Goal: Task Accomplishment & Management: Complete application form

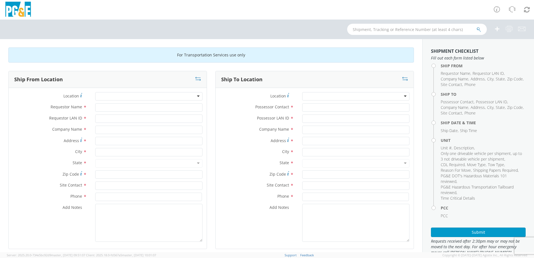
click at [108, 95] on div at bounding box center [148, 96] width 107 height 8
type input "S"
click at [126, 101] on div "Location * Shifflets Sonora [GEOGRAPHIC_DATA] Stars Cob [GEOGRAPHIC_DATA][PERSO…" at bounding box center [108, 97] width 198 height 11
click at [122, 98] on div at bounding box center [148, 96] width 107 height 8
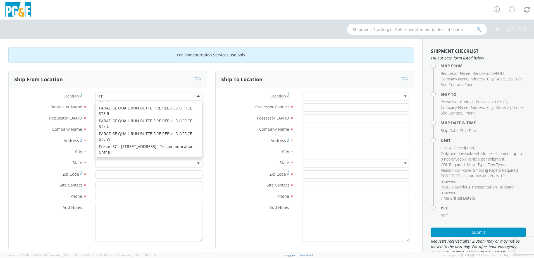
scroll to position [1, 0]
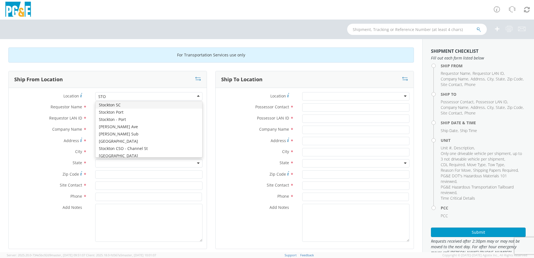
type input "STOC"
type input "PG&E"
type input "[STREET_ADDRESS]"
type input "STOCKTON"
type input "95204"
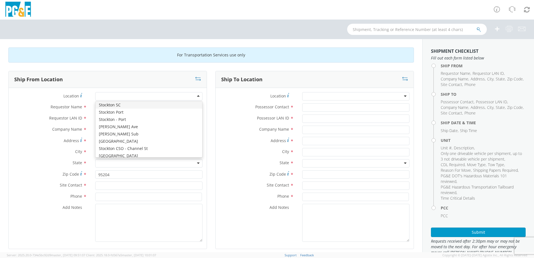
scroll to position [0, 0]
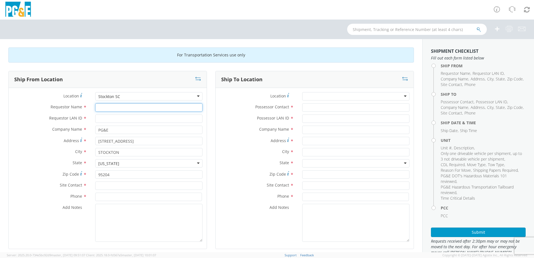
click at [110, 108] on input "Requestor Name *" at bounding box center [148, 107] width 107 height 8
type input "[PERSON_NAME][DATE]"
click at [100, 122] on input "Requestor LAN ID *" at bounding box center [148, 118] width 107 height 8
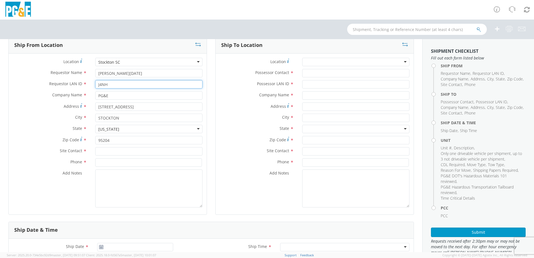
scroll to position [56, 0]
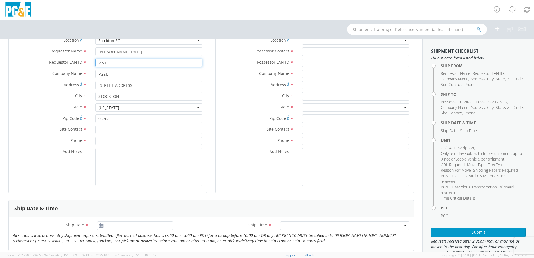
type input "J4NH"
click at [105, 128] on input "text" at bounding box center [148, 130] width 107 height 8
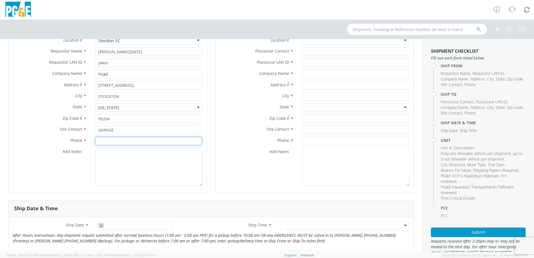
click at [118, 141] on input at bounding box center [148, 141] width 107 height 8
click at [107, 141] on input at bounding box center [148, 141] width 107 height 8
drag, startPoint x: 116, startPoint y: 129, endPoint x: 97, endPoint y: 129, distance: 19.3
click at [97, 129] on input "GARAGE" at bounding box center [148, 130] width 107 height 8
paste input "[PERSON_NAME]"
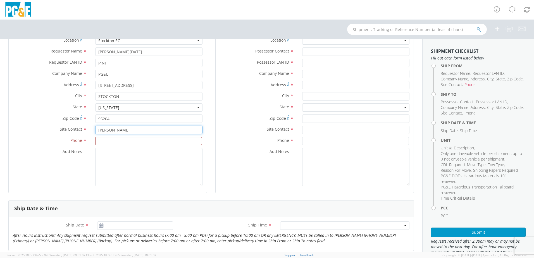
type input "[PERSON_NAME]"
click at [102, 141] on input at bounding box center [148, 141] width 107 height 8
click at [116, 140] on input at bounding box center [148, 141] width 107 height 8
paste input "[PHONE_NUMBER]"
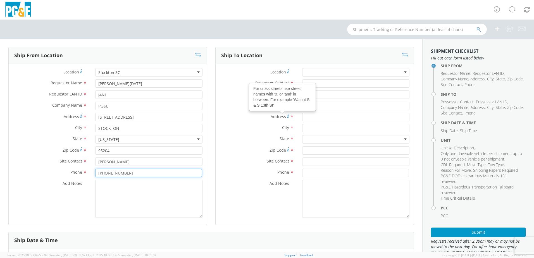
scroll to position [0, 0]
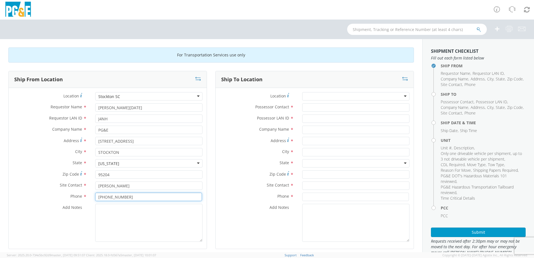
type input "[PHONE_NUMBER]"
click at [308, 95] on div at bounding box center [355, 96] width 107 height 8
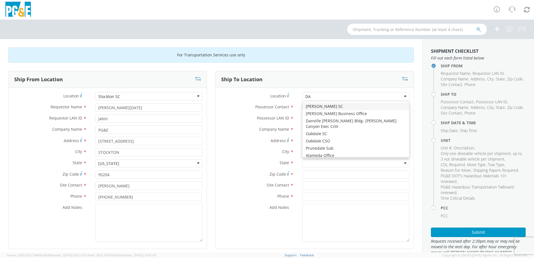
type input "DAV"
type input "PG&E"
type input "[STREET_ADDRESS]"
type input "[PERSON_NAME]"
type input "95616"
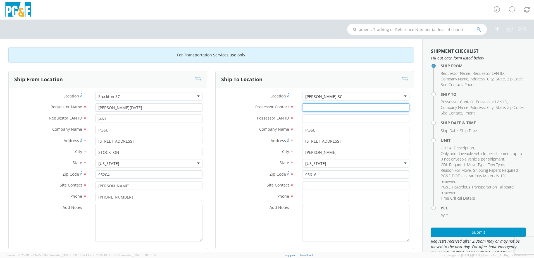
click at [312, 109] on input "Possessor Contact *" at bounding box center [355, 107] width 107 height 8
click at [320, 110] on input "Possessor Contact *" at bounding box center [355, 107] width 107 height 8
paste input "[PERSON_NAME] [PERSON_NAME]"
type input "[PERSON_NAME] [PERSON_NAME]"
click at [313, 117] on input "Possessor LAN ID *" at bounding box center [355, 118] width 107 height 8
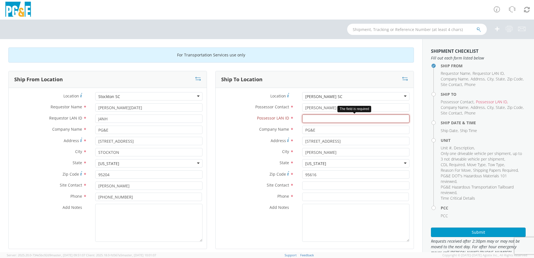
click at [312, 119] on input "Possessor LAN ID *" at bounding box center [355, 118] width 107 height 8
paste input "TJOF"
type input "TJOF"
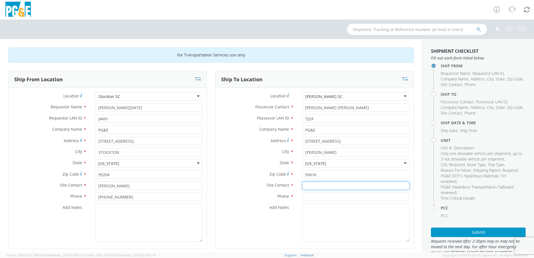
click at [313, 187] on input "text" at bounding box center [355, 185] width 107 height 8
type input "[PERSON_NAME]"
click at [315, 195] on input at bounding box center [355, 197] width 107 height 8
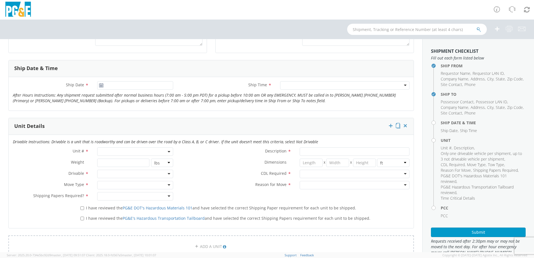
scroll to position [195, 0]
type input "[PHONE_NUMBER]"
click at [100, 87] on use at bounding box center [101, 86] width 4 height 4
type input "[DATE]"
click at [103, 86] on input "[DATE]" at bounding box center [135, 86] width 76 height 8
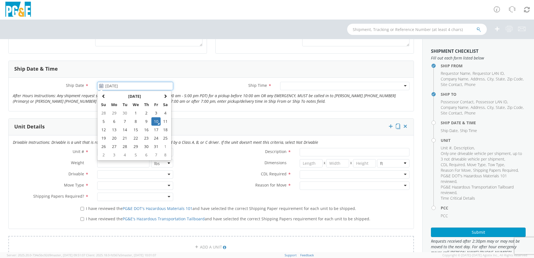
click at [153, 120] on td "10" at bounding box center [155, 121] width 9 height 8
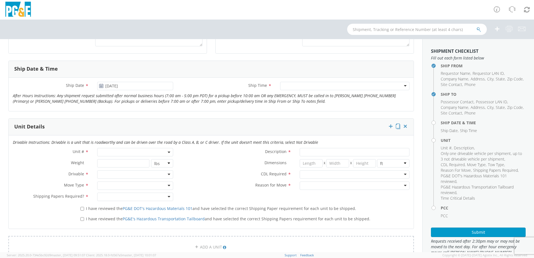
click at [283, 87] on div at bounding box center [344, 86] width 129 height 8
click at [110, 154] on span at bounding box center [135, 152] width 76 height 8
click at [116, 162] on input "search" at bounding box center [135, 161] width 72 height 8
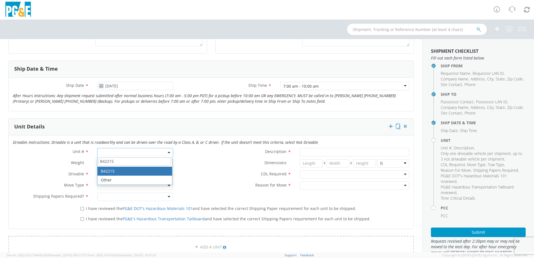
type input "B42215"
type input "TRUCK; WELDING >15000 4X2"
type input "30000"
select select "B42215"
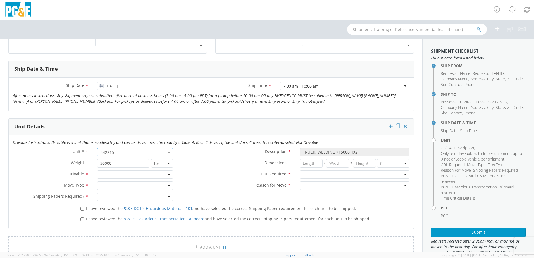
click at [124, 176] on div at bounding box center [135, 174] width 76 height 8
click at [121, 184] on div at bounding box center [135, 185] width 76 height 8
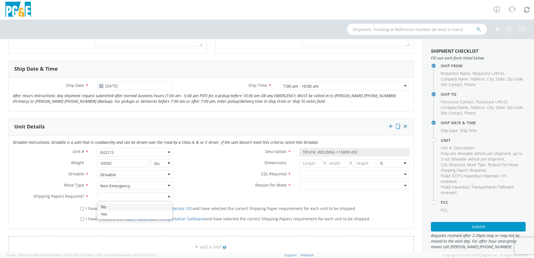
click at [106, 196] on div at bounding box center [135, 197] width 76 height 8
click at [313, 177] on div at bounding box center [354, 174] width 110 height 8
click at [313, 188] on div at bounding box center [354, 185] width 110 height 8
click at [80, 208] on input "I have reviewed the PG&E DOT's Hazardous Materials 101 and have selected the co…" at bounding box center [82, 209] width 4 height 4
checkbox input "true"
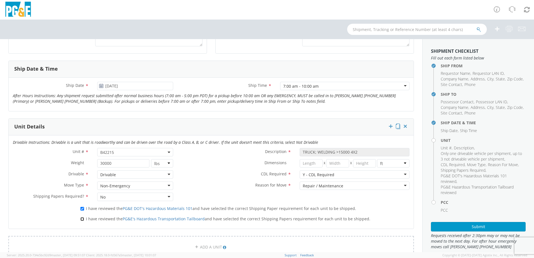
click at [83, 218] on input "I have reviewed the PG&E's Hazardous Transportation Tailboard and have selected…" at bounding box center [82, 219] width 4 height 4
checkbox input "true"
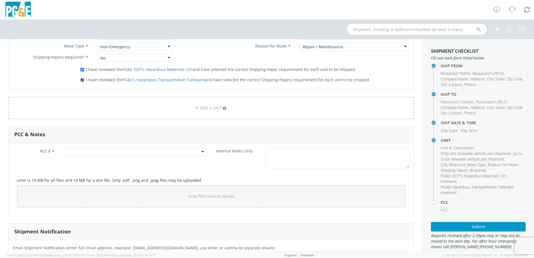
scroll to position [333, 0]
click at [79, 152] on span at bounding box center [134, 152] width 143 height 8
click at [88, 165] on input "number" at bounding box center [134, 161] width 139 height 8
click at [80, 159] on input "number" at bounding box center [134, 161] width 139 height 8
paste input "2037125"
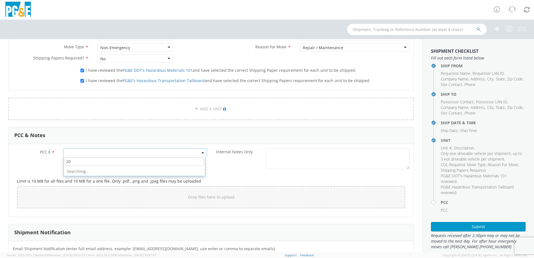
type input "2"
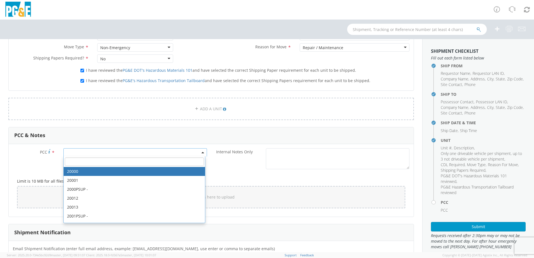
click at [78, 161] on input "number" at bounding box center [134, 161] width 139 height 8
paste input "11847"
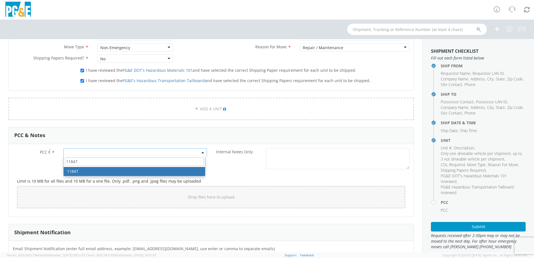
type input "11847"
select select "11847"
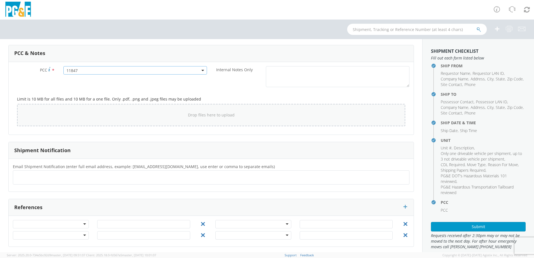
scroll to position [417, 0]
click at [159, 197] on div "References" at bounding box center [211, 205] width 405 height 17
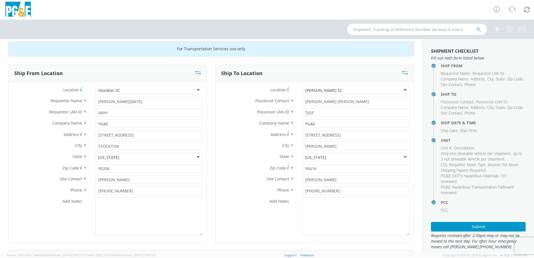
scroll to position [0, 0]
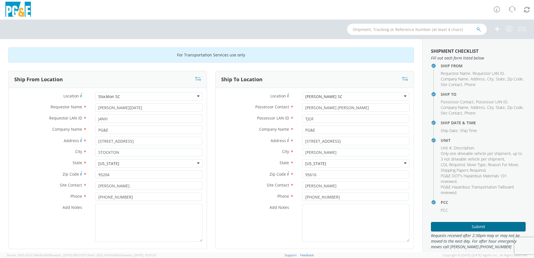
click at [481, 227] on button "Submit" at bounding box center [478, 226] width 95 height 9
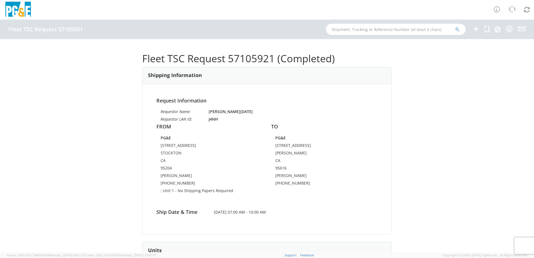
click at [441, 129] on div "Fleet TSC Request 57105921 (Completed) Shipping Information Request Information…" at bounding box center [267, 145] width 534 height 213
